Goal: Transaction & Acquisition: Purchase product/service

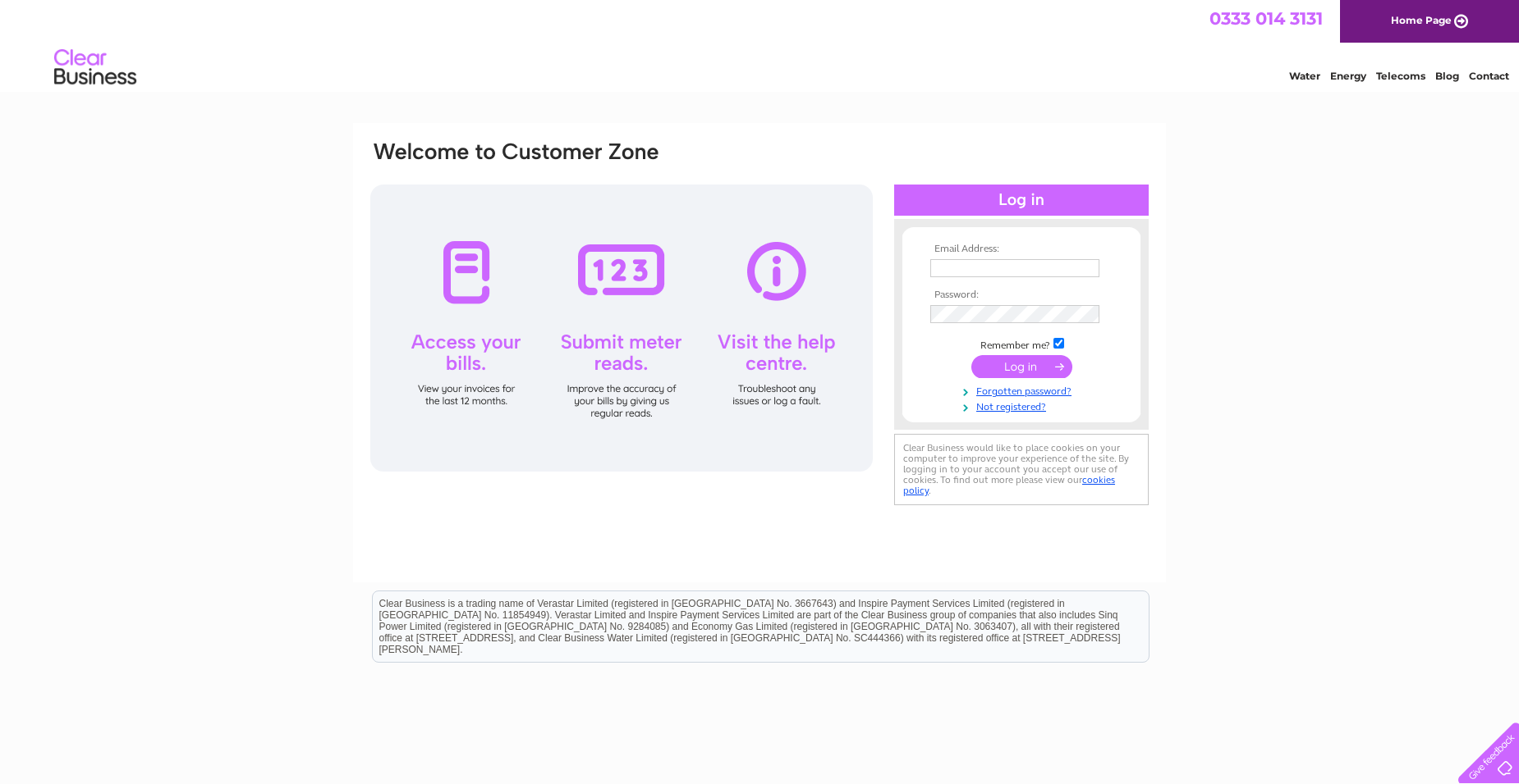
click at [955, 272] on input "text" at bounding box center [1014, 268] width 169 height 18
type input "[EMAIL_ADDRESS][DOMAIN_NAME]"
click at [971, 357] on input "submit" at bounding box center [1021, 368] width 101 height 23
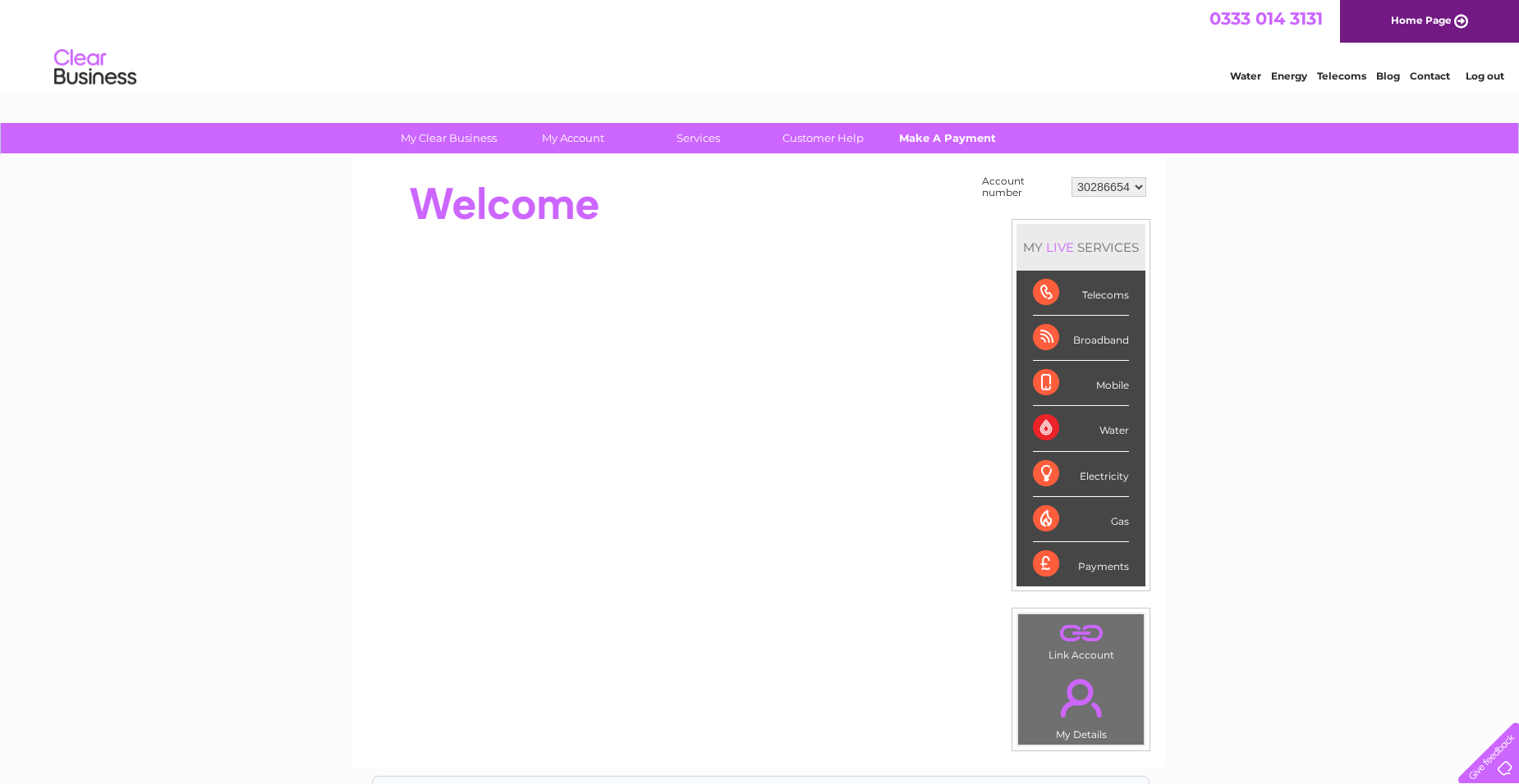
click at [950, 135] on link "Make A Payment" at bounding box center [948, 138] width 136 height 31
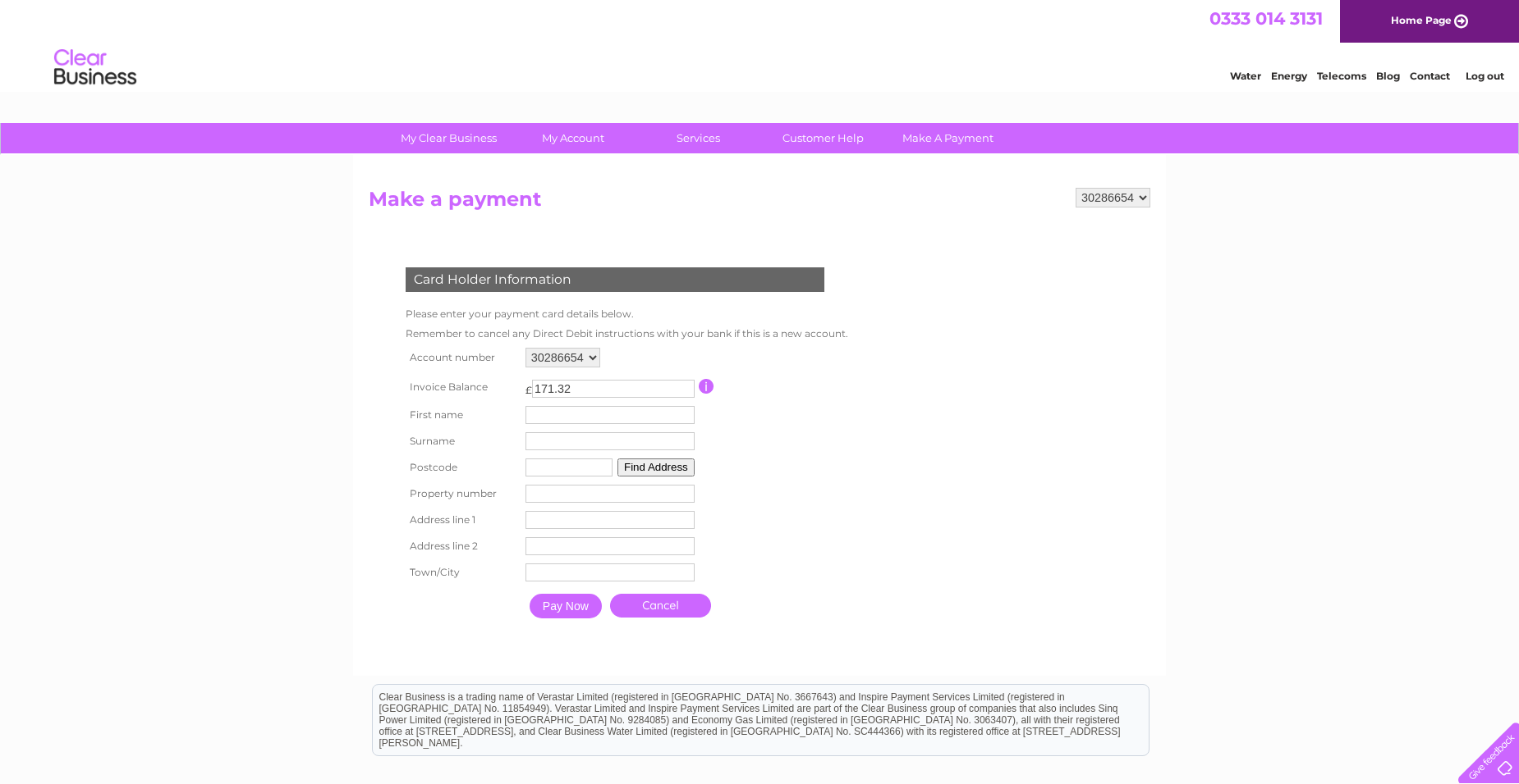
click at [590, 357] on select "30286654" at bounding box center [562, 357] width 75 height 19
click at [597, 351] on select "30286654" at bounding box center [562, 357] width 75 height 19
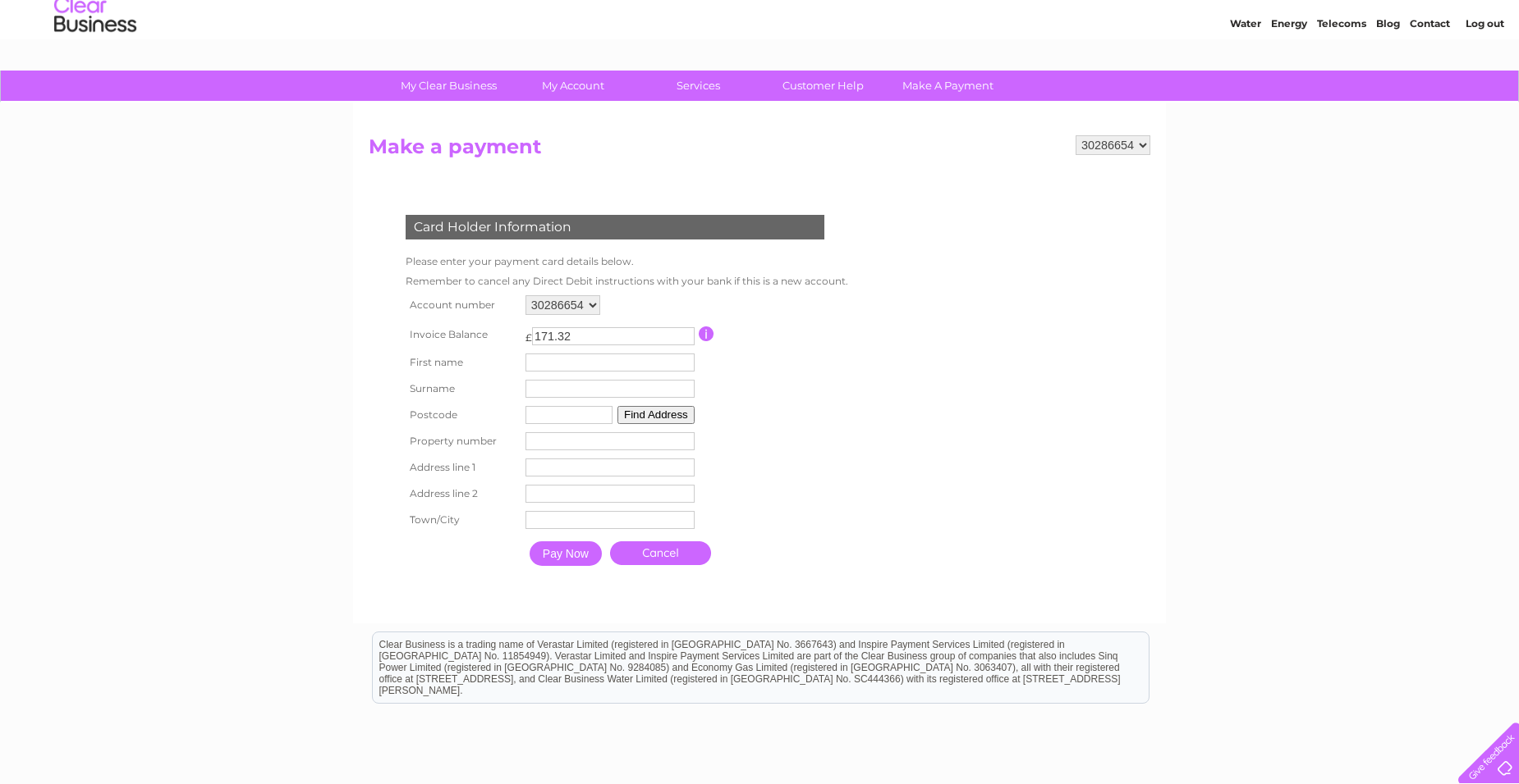
scroll to position [82, 0]
